Goal: Feedback & Contribution: Leave review/rating

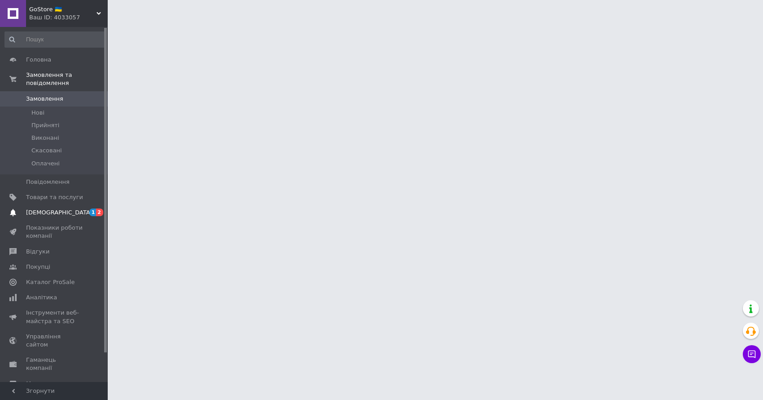
click at [76, 207] on link "[DEMOGRAPHIC_DATA] 1 2" at bounding box center [55, 212] width 110 height 15
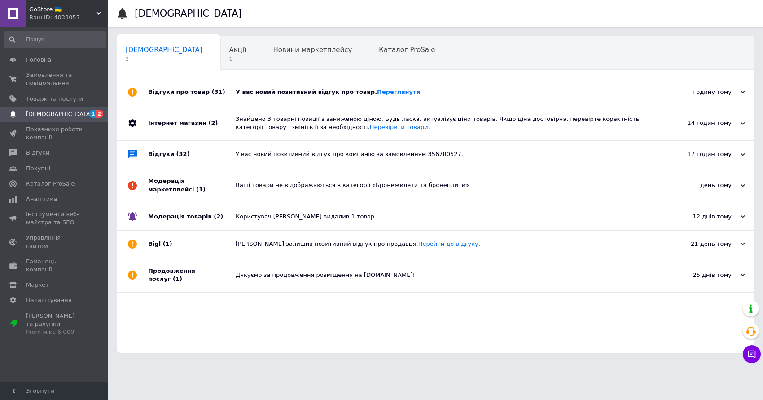
click at [263, 88] on div "У вас новий позитивний відгук про товар. [GEOGRAPHIC_DATA]" at bounding box center [446, 92] width 420 height 8
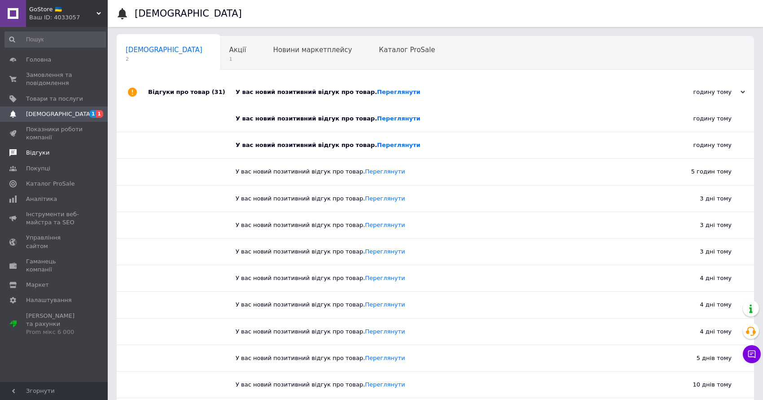
click at [56, 155] on span "Відгуки" at bounding box center [54, 153] width 57 height 8
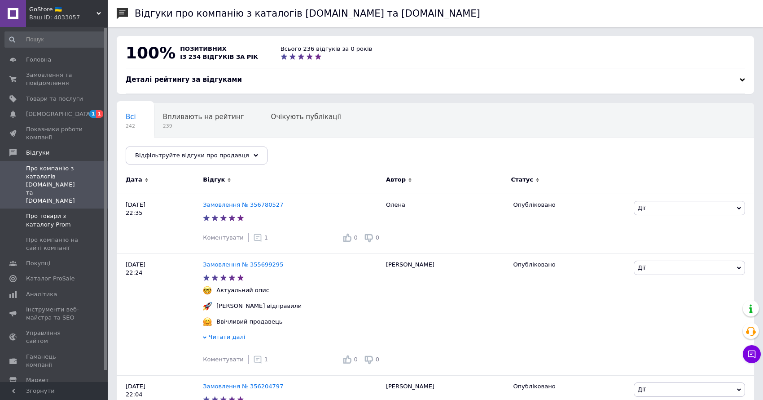
click at [66, 212] on span "Про товари з каталогу Prom" at bounding box center [54, 220] width 57 height 16
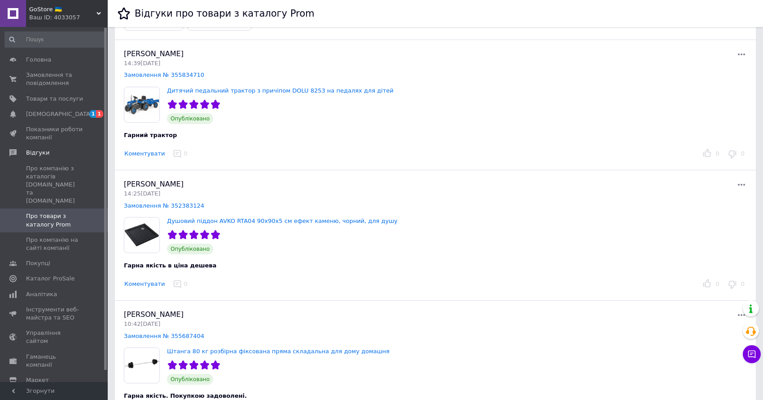
scroll to position [36, 0]
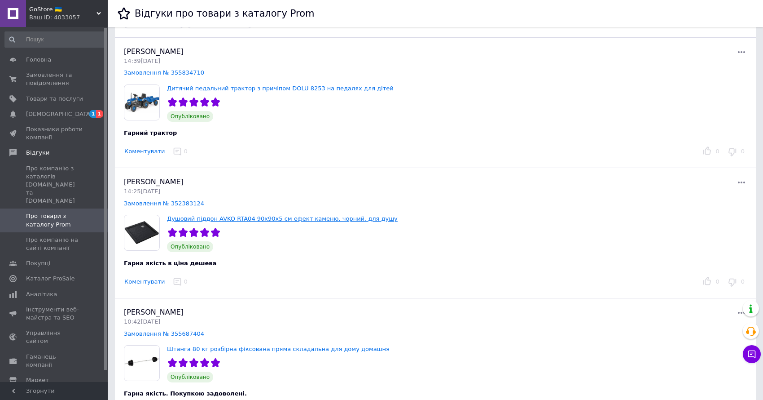
click at [275, 219] on link "Душовий піддон AVKO RTA04 90x90x5 см ефект каменю, чорний, для душу" at bounding box center [282, 218] width 231 height 7
